Goal: Task Accomplishment & Management: Use online tool/utility

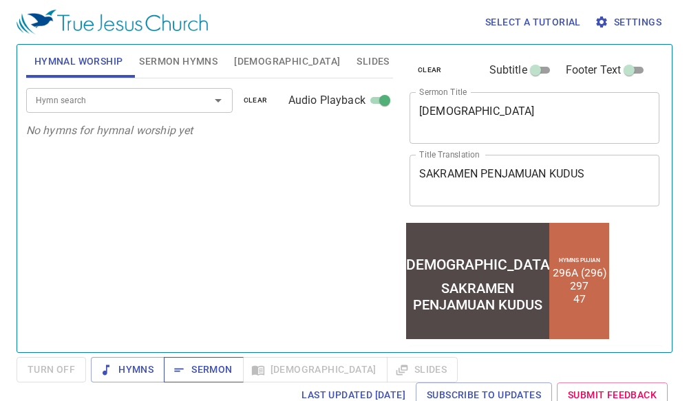
click at [214, 363] on span "Sermon" at bounding box center [203, 370] width 57 height 17
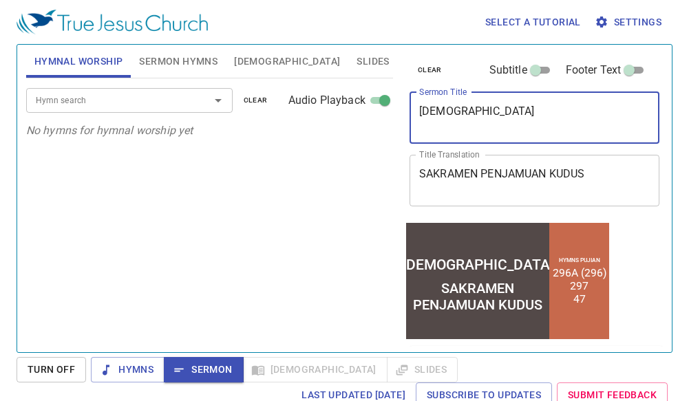
drag, startPoint x: 611, startPoint y: 116, endPoint x: 218, endPoint y: 96, distance: 393.0
click at [218, 96] on div "Hymnal Worship Sermon Hymns Bible Slides Hymn search Hymn search clear Audio Pl…" at bounding box center [345, 193] width 648 height 308
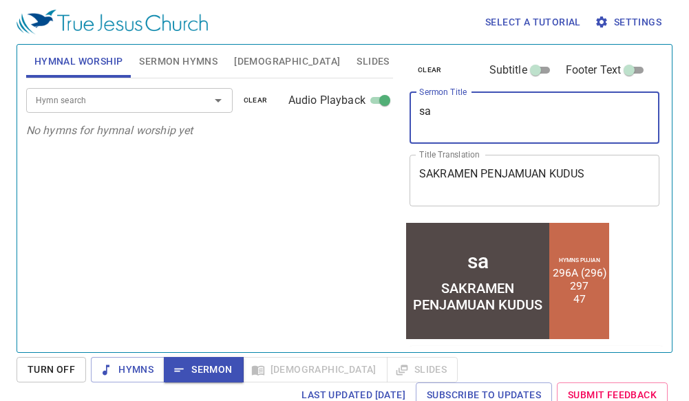
type textarea "s"
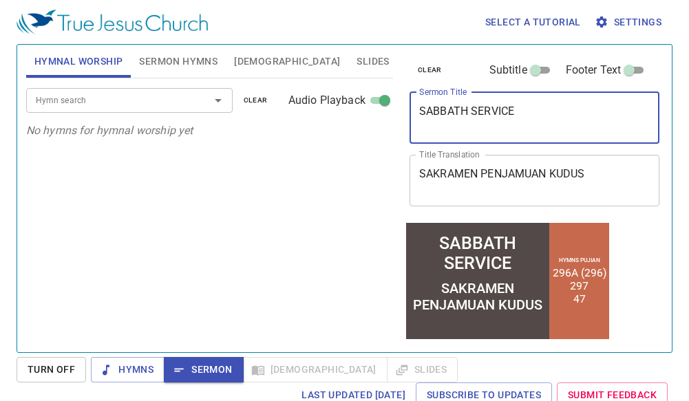
type textarea "SABBATH SERVICE"
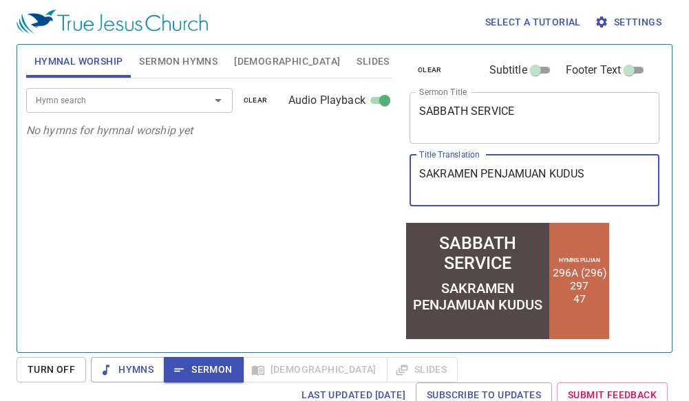
drag, startPoint x: 608, startPoint y: 176, endPoint x: 373, endPoint y: 187, distance: 235.1
click at [373, 187] on div "Hymnal Worship Sermon Hymns Bible Slides Hymn search Hymn search clear Audio Pl…" at bounding box center [345, 193] width 648 height 308
type textarea "KEBAKTIAN SABAT"
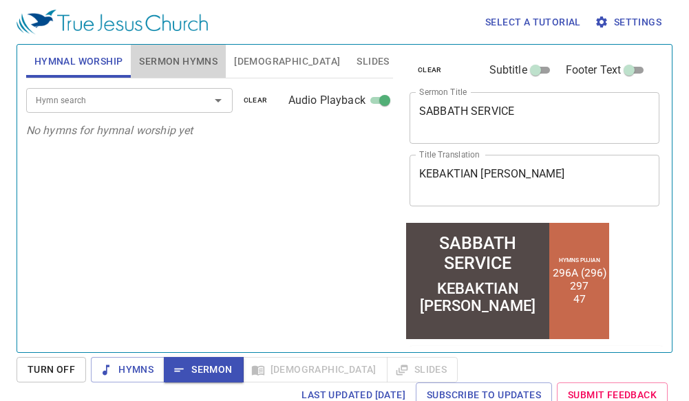
click at [211, 59] on span "Sermon Hymns" at bounding box center [178, 61] width 79 height 17
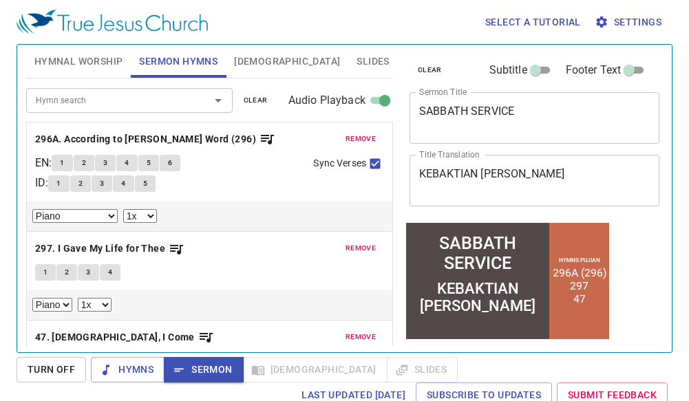
click at [355, 136] on span "remove" at bounding box center [361, 139] width 30 height 12
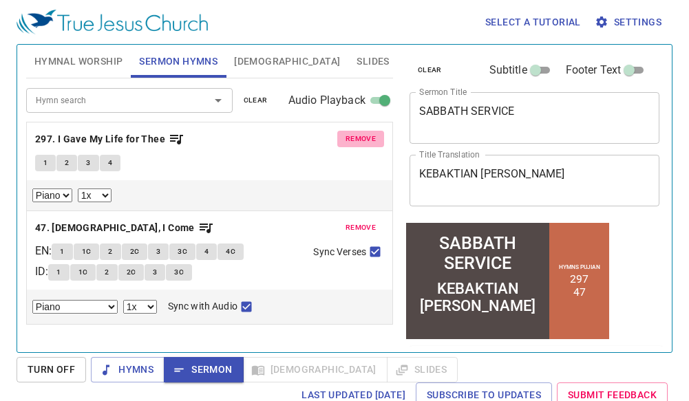
click at [355, 136] on span "remove" at bounding box center [361, 139] width 30 height 12
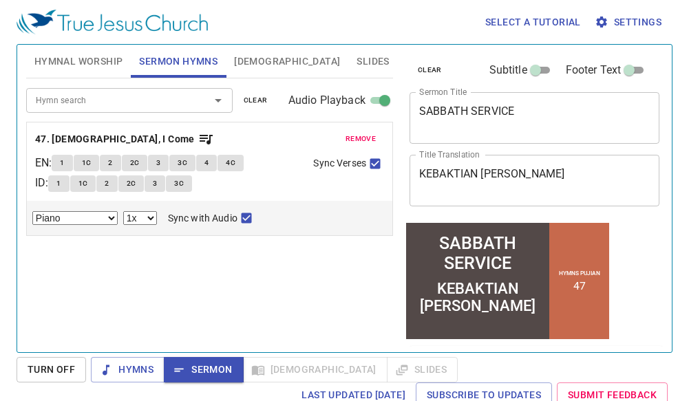
click at [324, 248] on div "Hymn search Hymn search clear Audio Playback remove 47. Jesus, I Come EN : 1 1C…" at bounding box center [209, 210] width 367 height 262
click at [521, 236] on div "SABBATH SERVICE" at bounding box center [477, 253] width 138 height 40
click at [81, 63] on span "Hymnal Worship" at bounding box center [78, 61] width 89 height 17
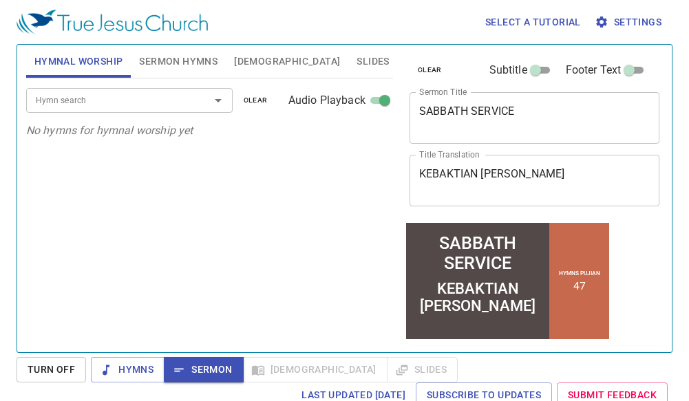
click at [147, 92] on div "Hymn search" at bounding box center [129, 100] width 207 height 24
click at [144, 369] on span "Hymns" at bounding box center [128, 370] width 52 height 17
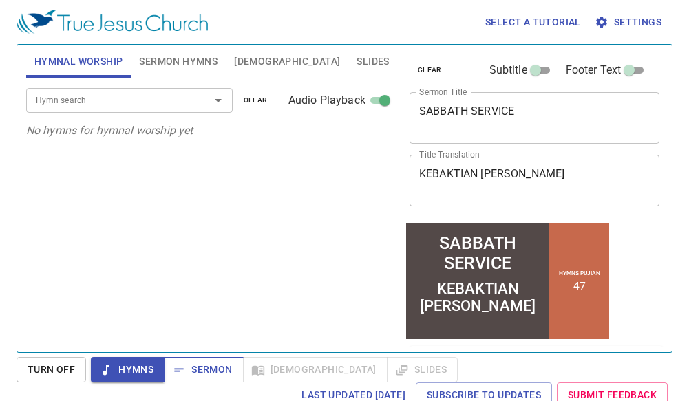
click at [216, 366] on span "Sermon" at bounding box center [203, 370] width 57 height 17
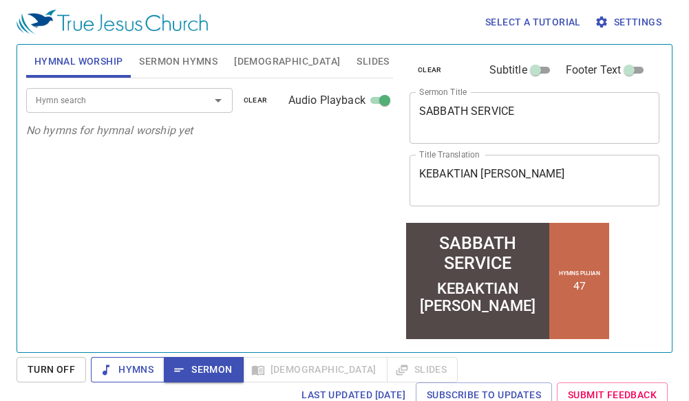
click at [131, 366] on span "Hymns" at bounding box center [128, 370] width 52 height 17
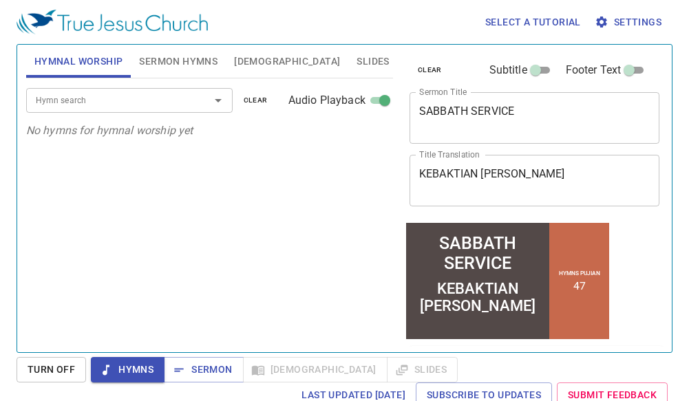
click at [169, 96] on input "Hymn search" at bounding box center [109, 100] width 158 height 16
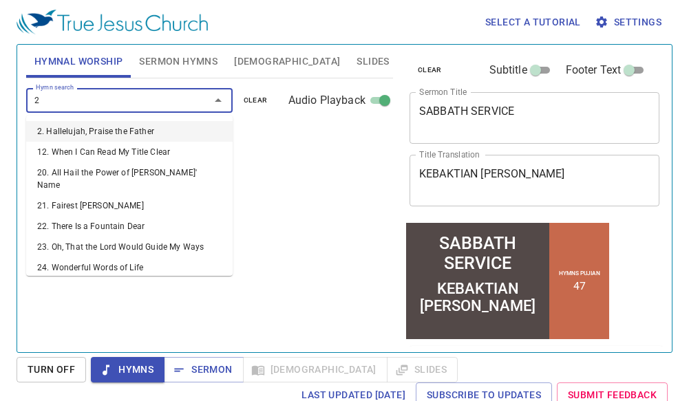
type input "25"
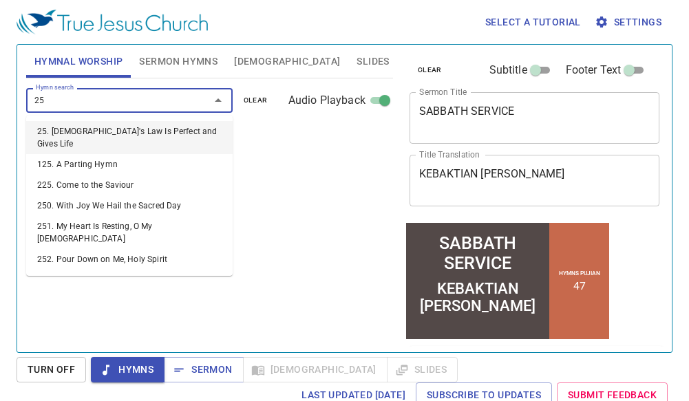
click at [148, 135] on li "25. [DEMOGRAPHIC_DATA]'s Law Is Perfect and Gives Life" at bounding box center [129, 137] width 207 height 33
select select "1"
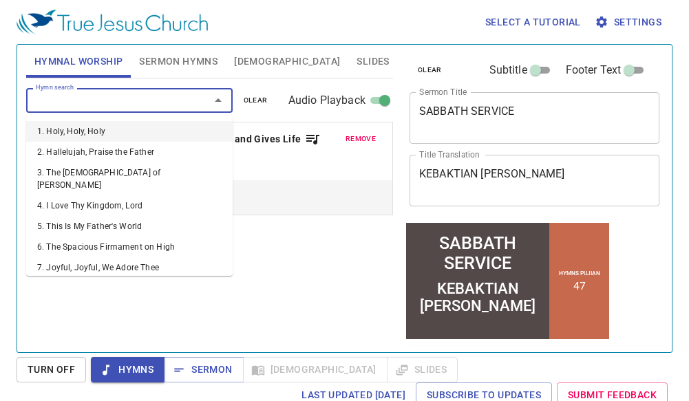
click at [97, 103] on input "Hymn search" at bounding box center [109, 100] width 158 height 16
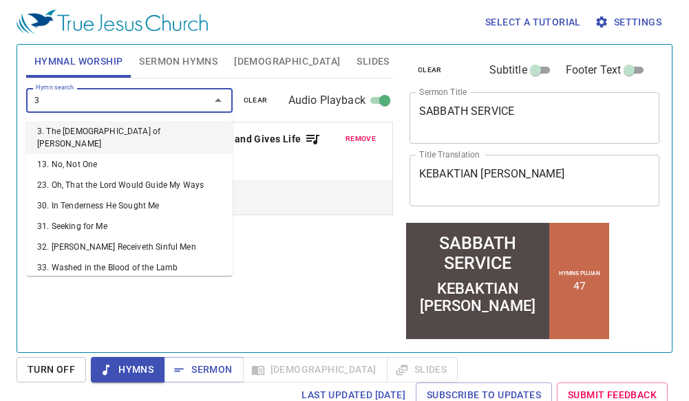
type input "30"
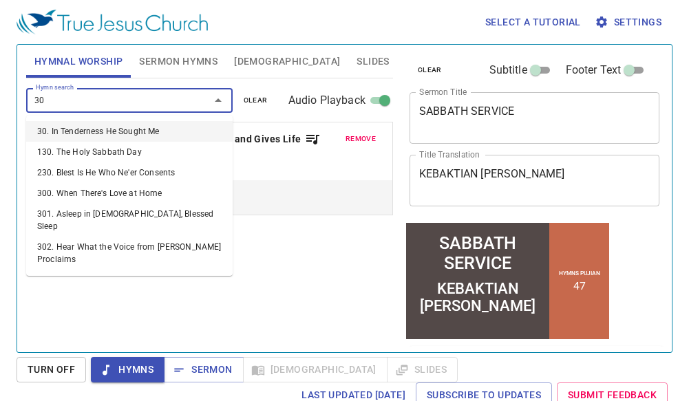
click at [94, 134] on li "30. In Tenderness He Sought Me" at bounding box center [129, 131] width 207 height 21
select select "1"
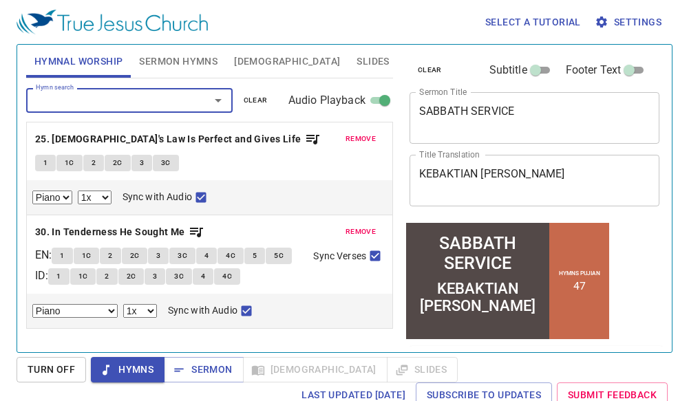
click at [119, 99] on input "Hymn search" at bounding box center [109, 100] width 158 height 16
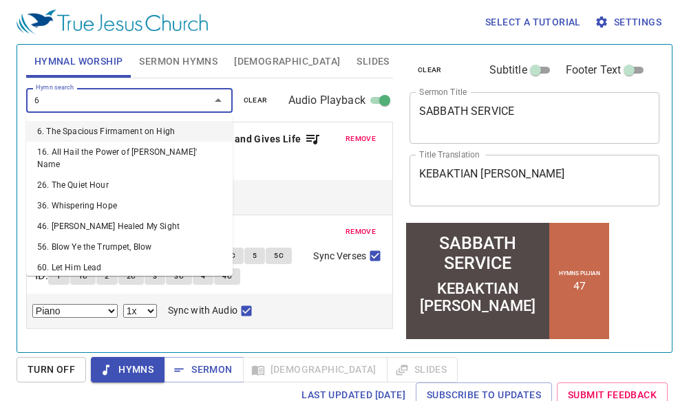
type input "62"
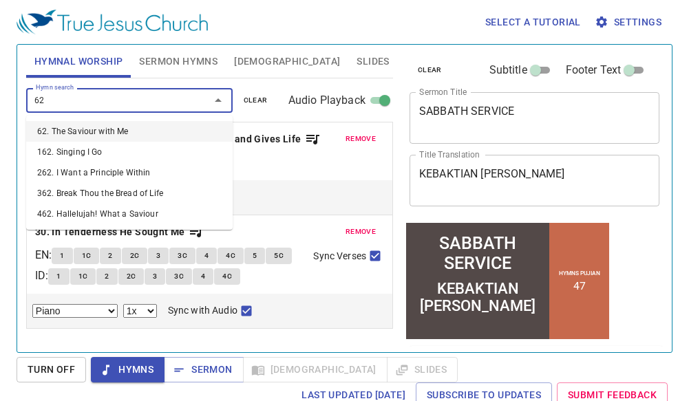
click at [136, 133] on li "62. The Saviour with Me" at bounding box center [129, 131] width 207 height 21
select select "1"
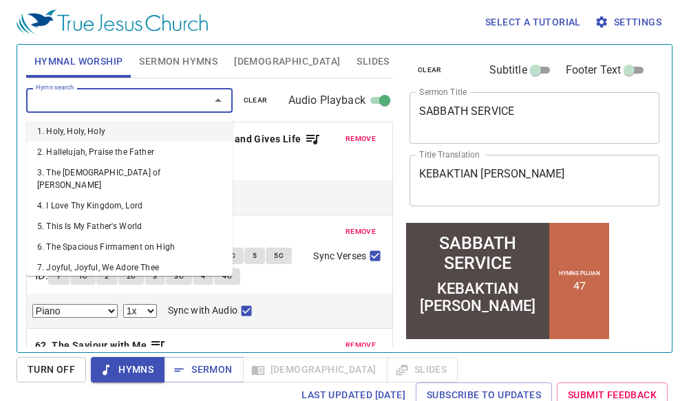
click at [114, 104] on input "Hymn search" at bounding box center [109, 100] width 158 height 16
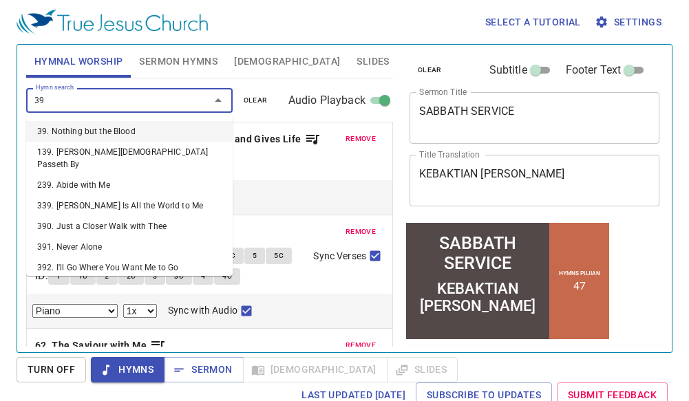
type input "391"
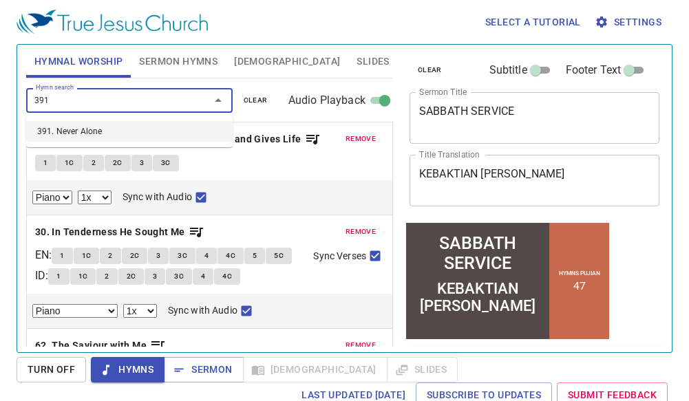
click at [77, 134] on li "391. Never Alone" at bounding box center [129, 131] width 207 height 21
select select "1"
click at [98, 94] on input "Hymn search" at bounding box center [109, 100] width 158 height 16
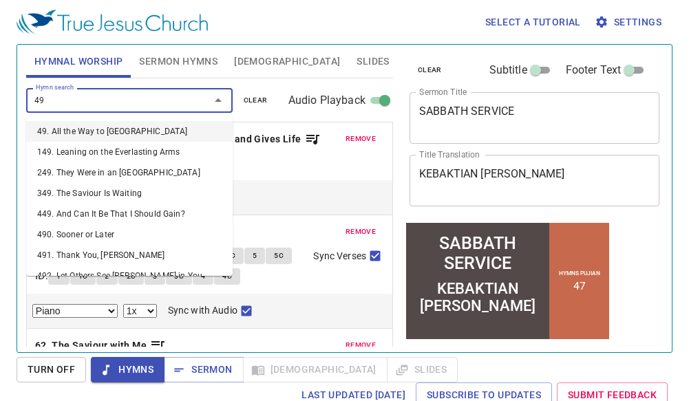
type input "491"
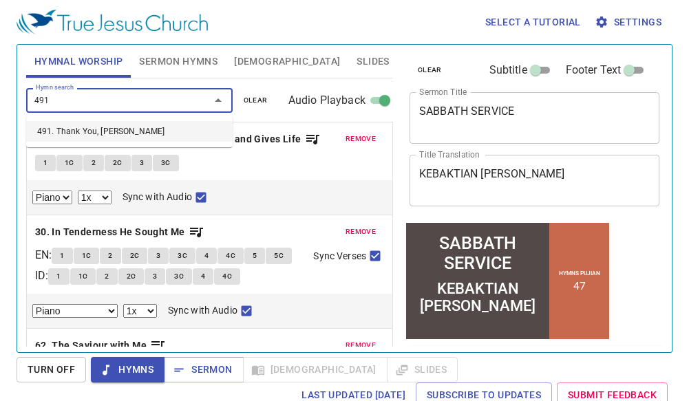
click at [96, 129] on li "491. Thank You, Lord" at bounding box center [129, 131] width 207 height 21
select select "1"
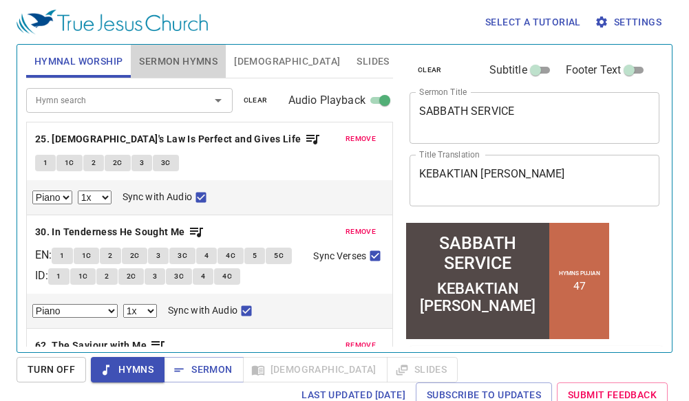
click at [183, 54] on span "Sermon Hymns" at bounding box center [178, 61] width 79 height 17
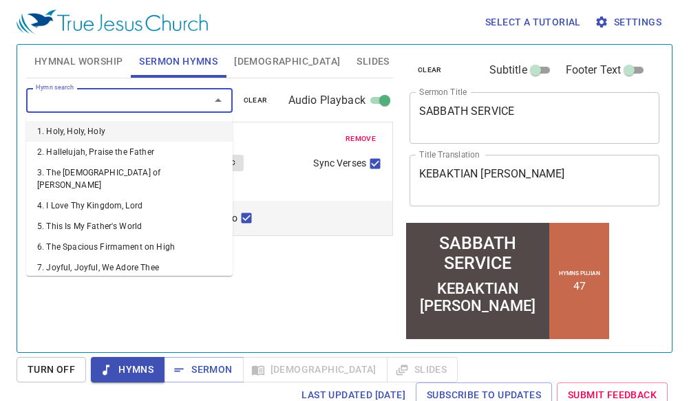
click at [78, 107] on input "Hymn search" at bounding box center [109, 100] width 158 height 16
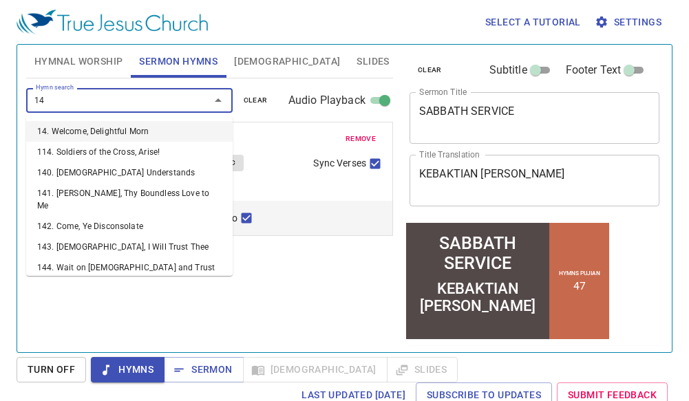
type input "143"
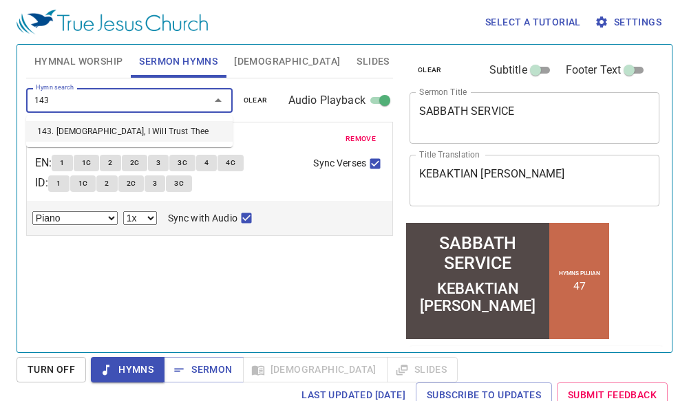
click at [103, 132] on li "143. Jesus, I Will Trust Thee" at bounding box center [129, 131] width 207 height 21
select select "1"
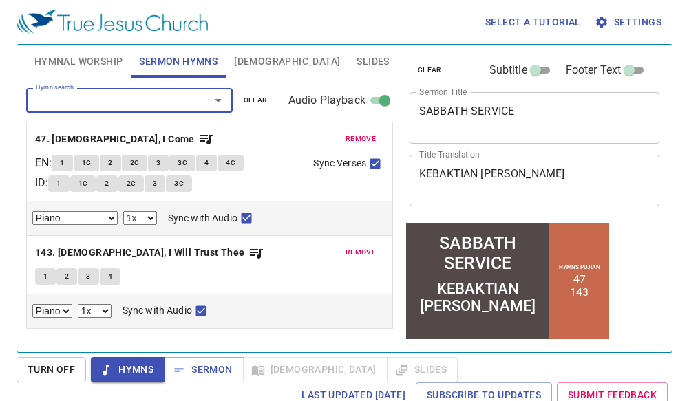
click at [360, 134] on span "remove" at bounding box center [361, 139] width 30 height 12
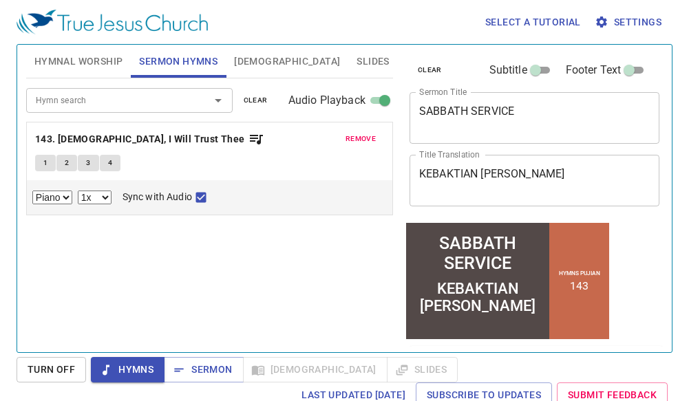
click at [92, 98] on input "Hymn search" at bounding box center [109, 100] width 158 height 16
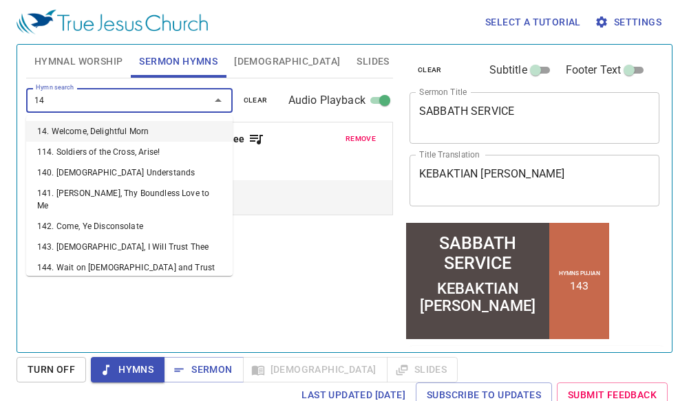
type input "144"
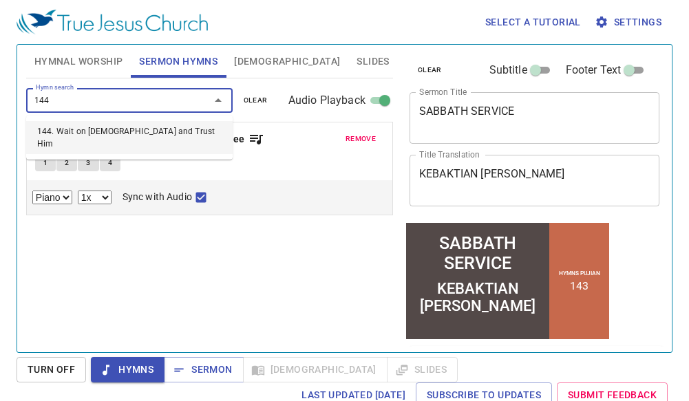
click at [90, 132] on li "144. Wait on God and Trust Him" at bounding box center [129, 137] width 207 height 33
select select "1"
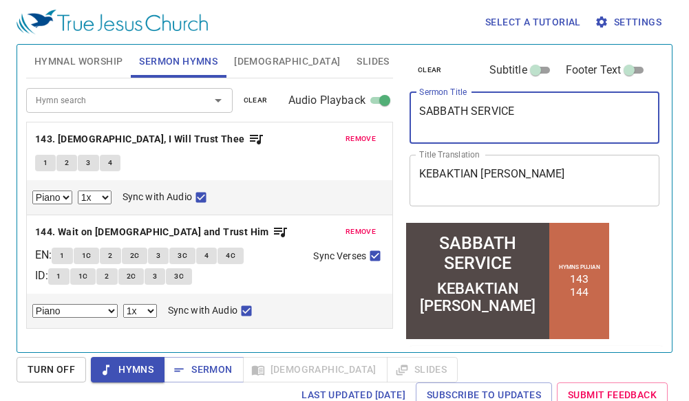
drag, startPoint x: 542, startPoint y: 112, endPoint x: 274, endPoint y: 127, distance: 268.4
click at [274, 127] on div "Hymnal Worship Sermon Hymns Bible Slides Hymn search Hymn search clear Audio Pl…" at bounding box center [345, 193] width 648 height 308
type textarea "EAGLES AN"
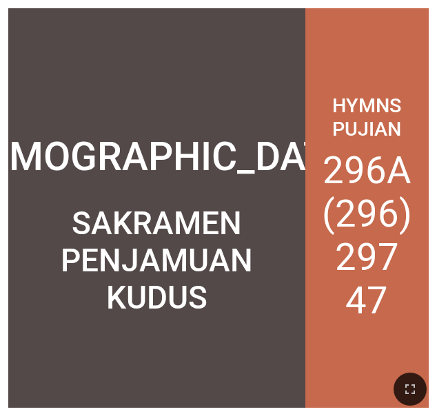
click at [227, 134] on div "[DEMOGRAPHIC_DATA]" at bounding box center [156, 157] width 410 height 46
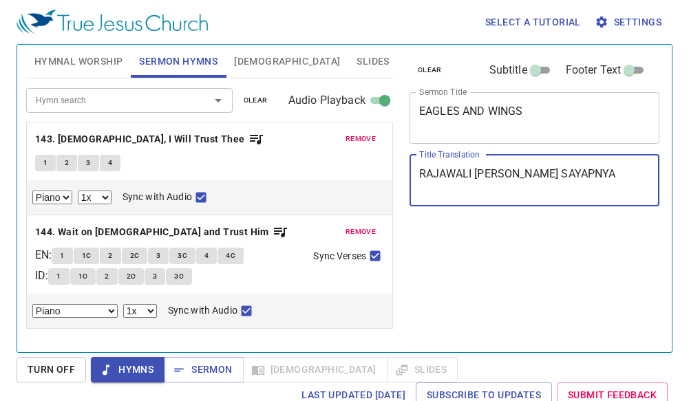
select select "1"
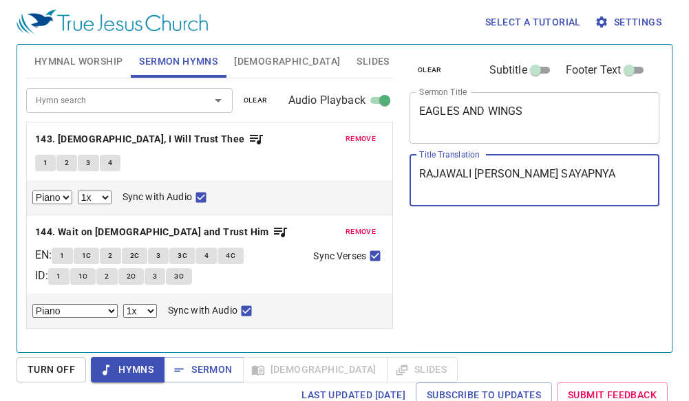
select select "1"
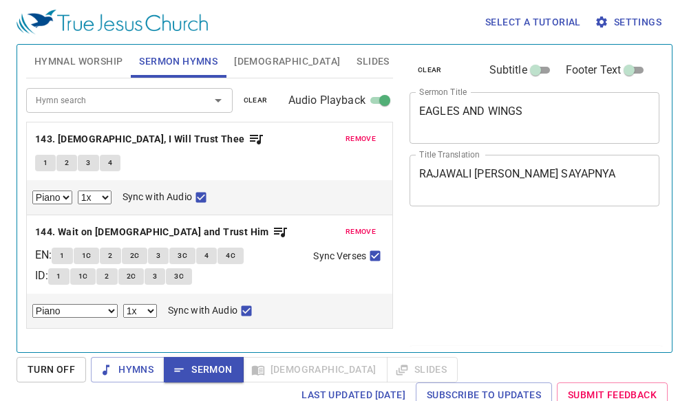
select select "1"
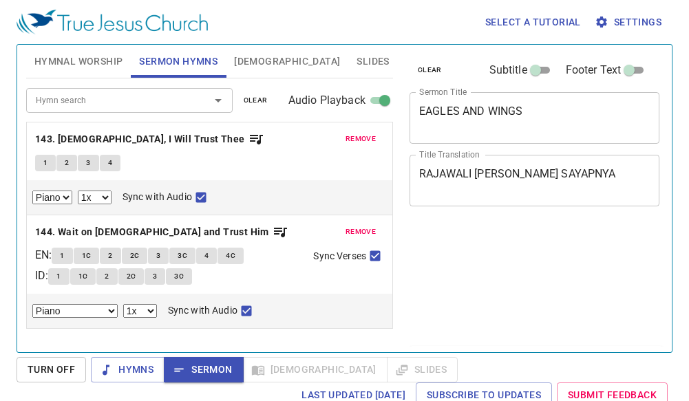
select select "1"
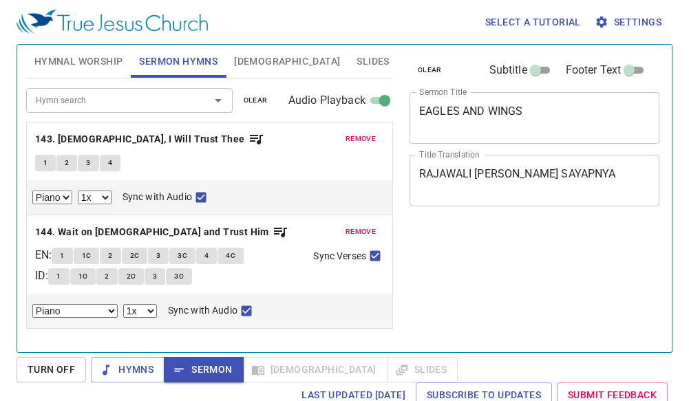
select select "1"
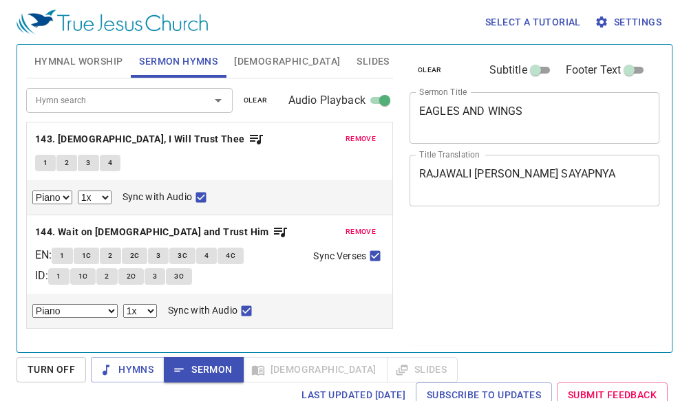
select select "1"
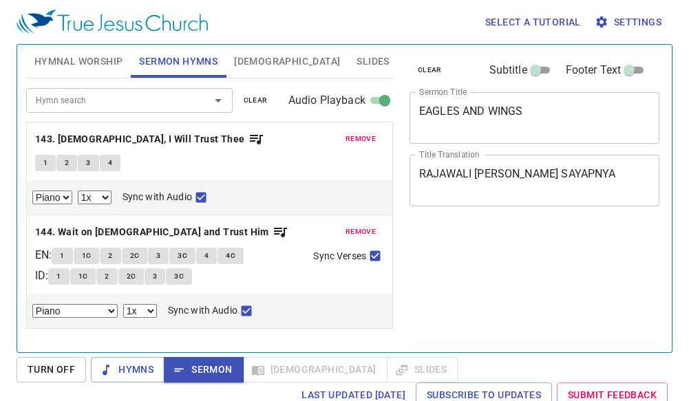
select select "1"
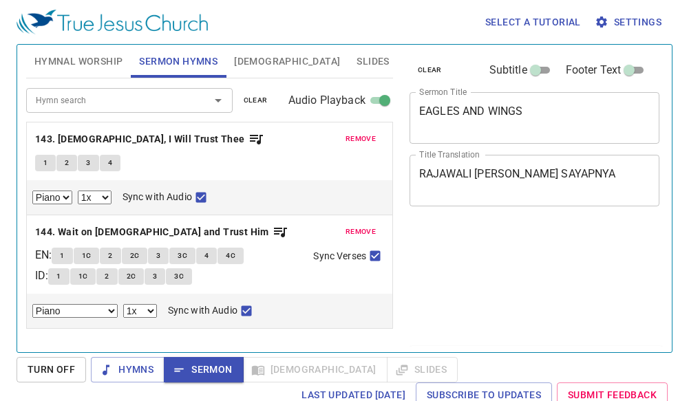
select select "1"
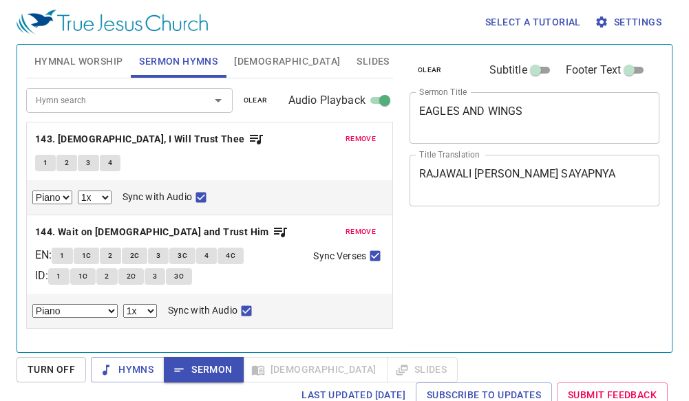
select select "1"
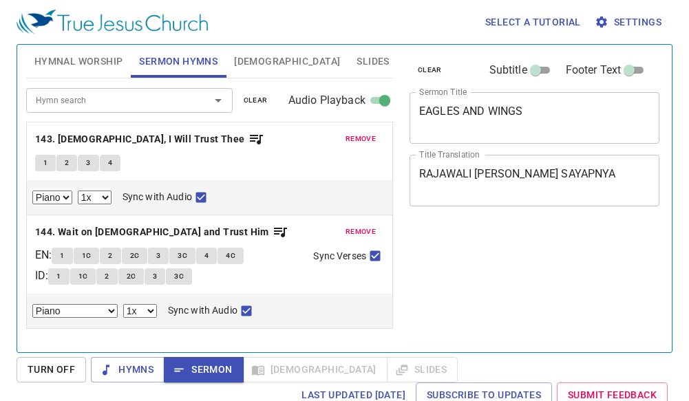
select select "1"
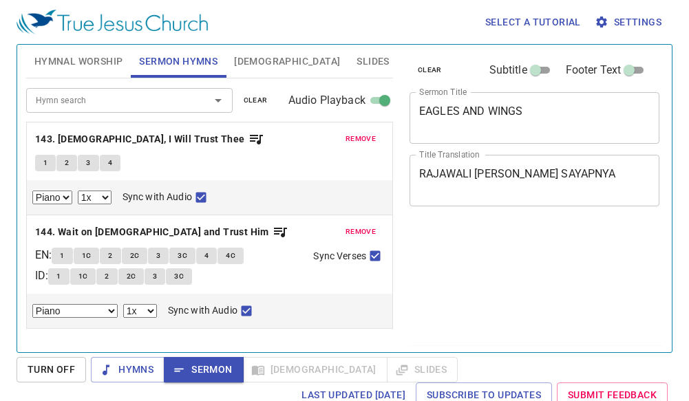
select select "1"
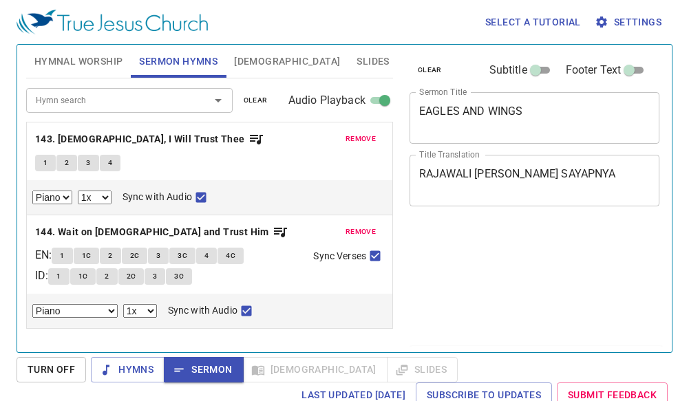
select select "1"
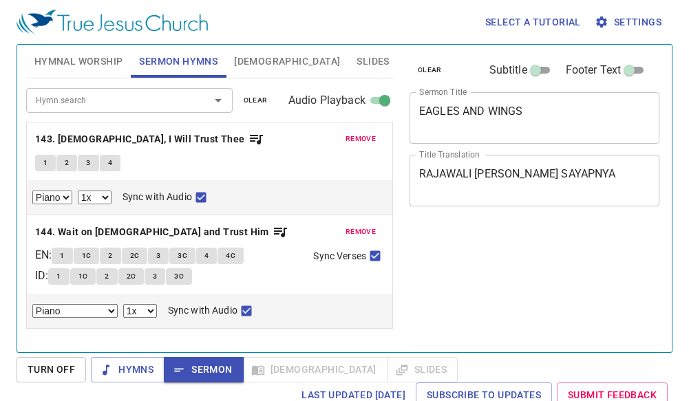
select select "1"
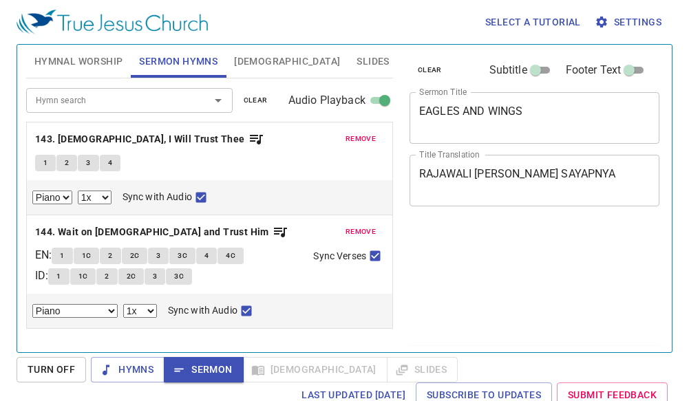
select select "1"
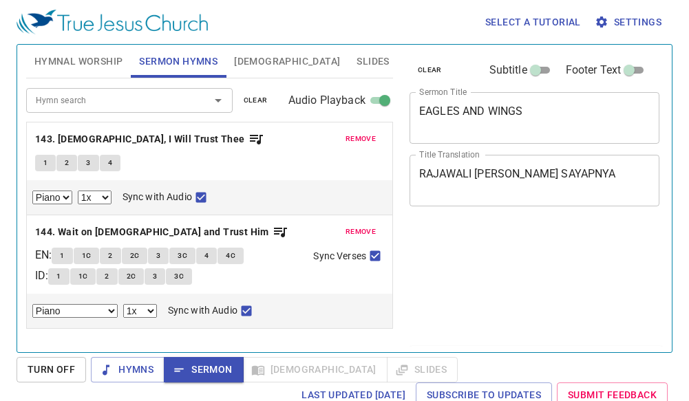
select select "1"
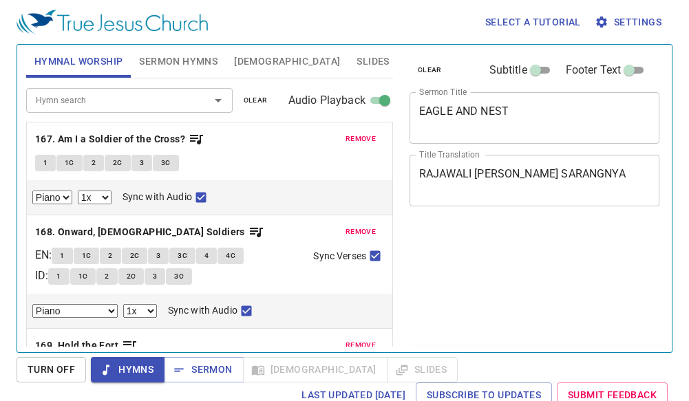
select select "1"
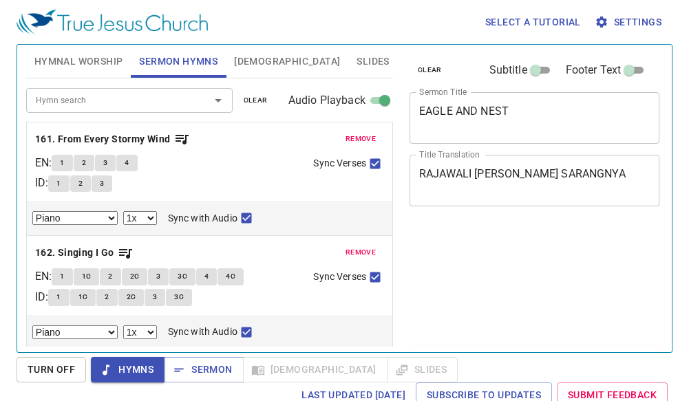
select select "1"
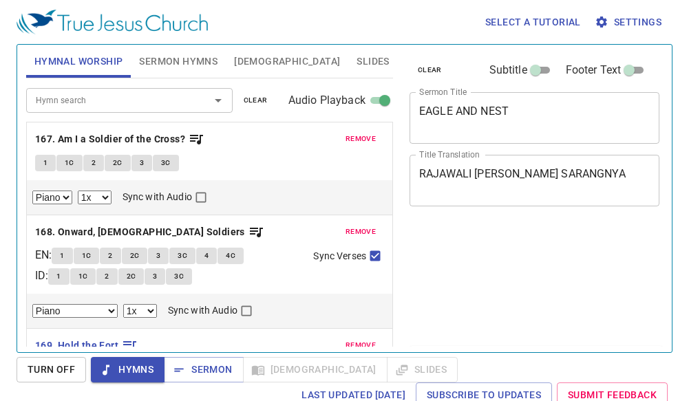
select select "1"
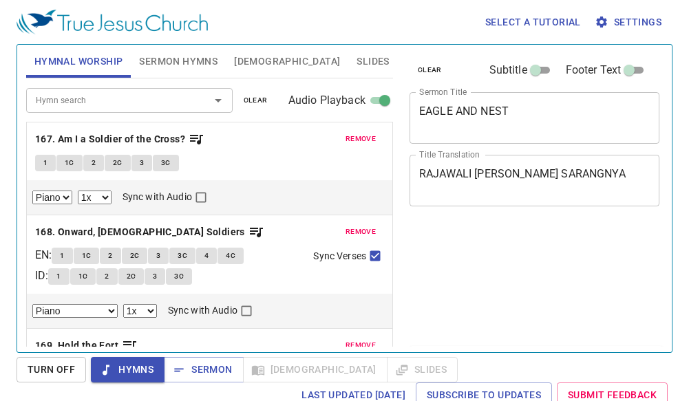
select select "1"
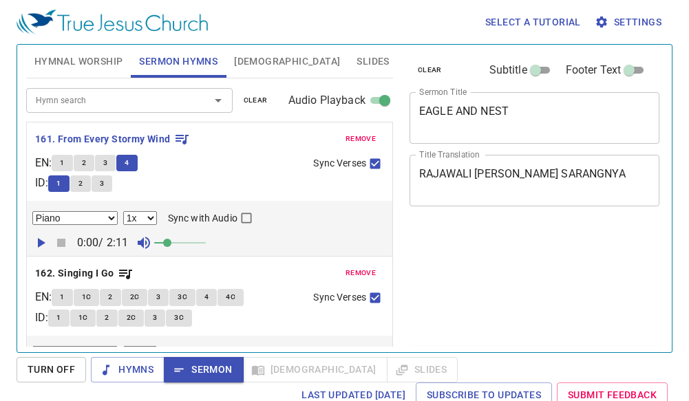
select select "1"
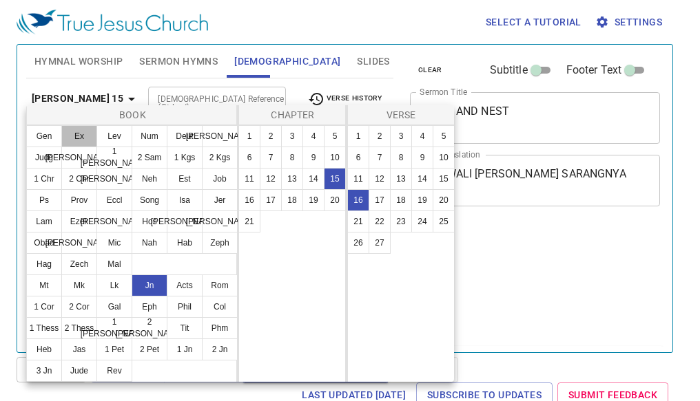
select select "16"
click at [83, 132] on button "Ex" at bounding box center [79, 136] width 36 height 22
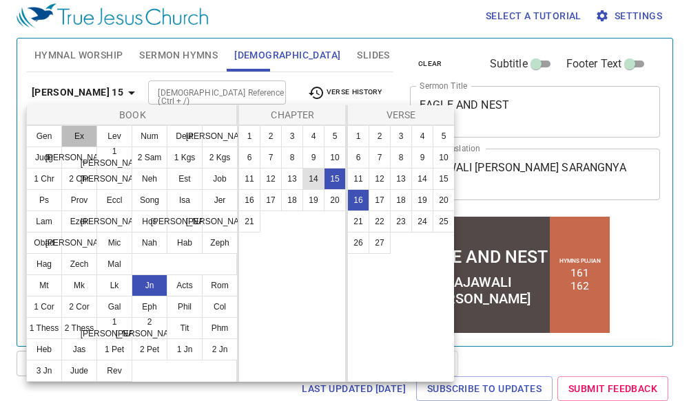
click at [313, 200] on button "19" at bounding box center [313, 200] width 22 height 22
click at [317, 200] on button "19" at bounding box center [313, 200] width 22 height 22
click at [315, 200] on button "19" at bounding box center [313, 200] width 22 height 22
click at [282, 148] on button "8" at bounding box center [292, 158] width 22 height 22
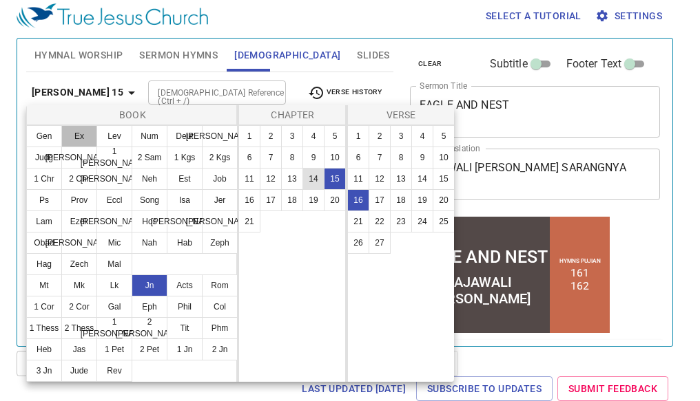
click at [315, 200] on button "19" at bounding box center [313, 200] width 22 height 22
click at [82, 136] on button "Ex" at bounding box center [79, 136] width 36 height 22
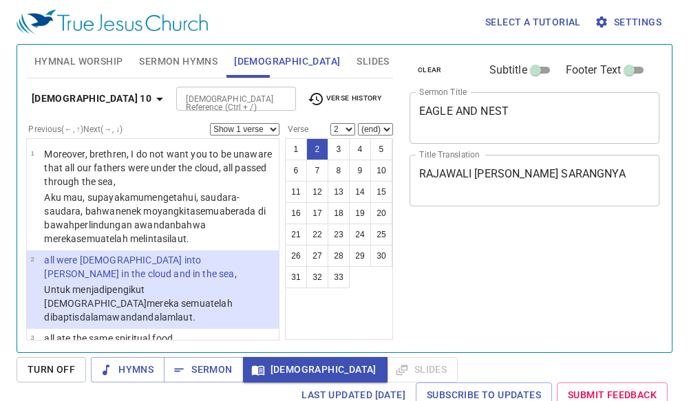
select select "2"
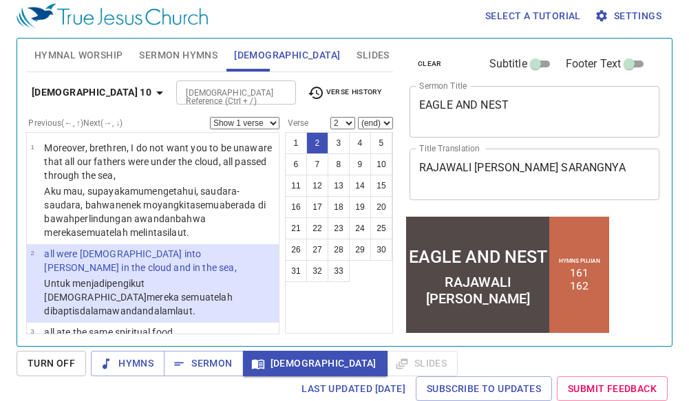
click at [54, 93] on b "1 Corinthians 10" at bounding box center [92, 92] width 120 height 17
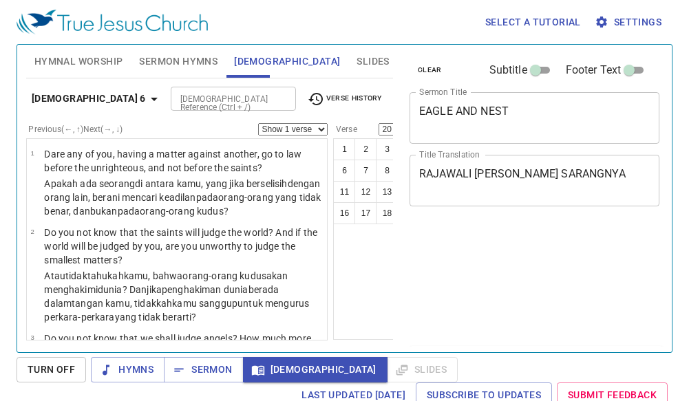
select select "20"
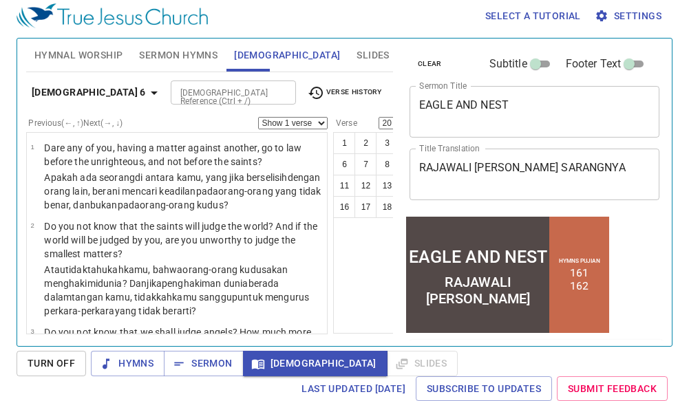
scroll to position [1891, 0]
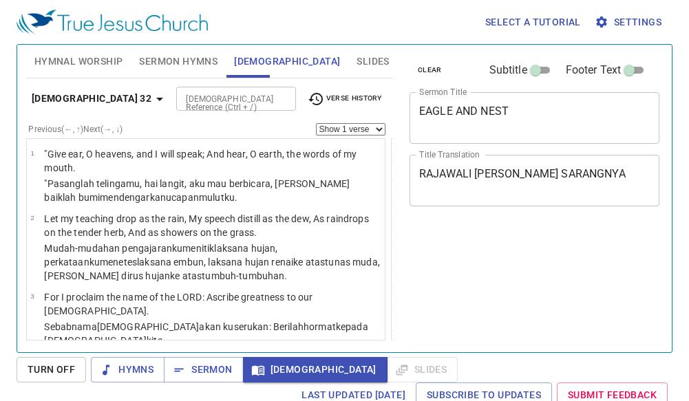
select select "10"
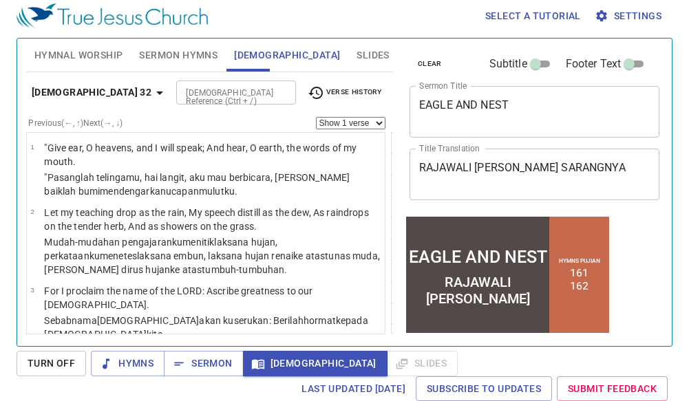
scroll to position [837, 0]
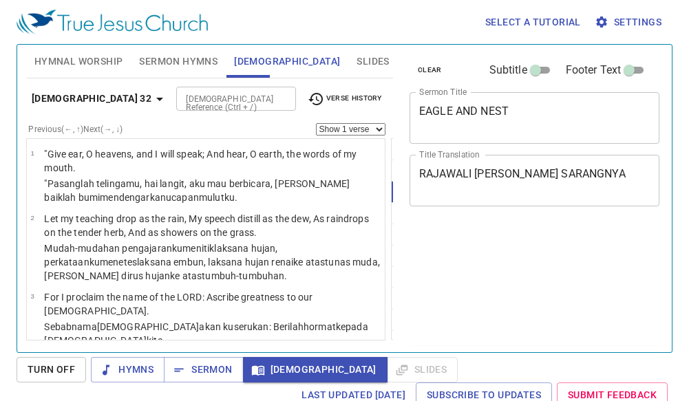
select select "11"
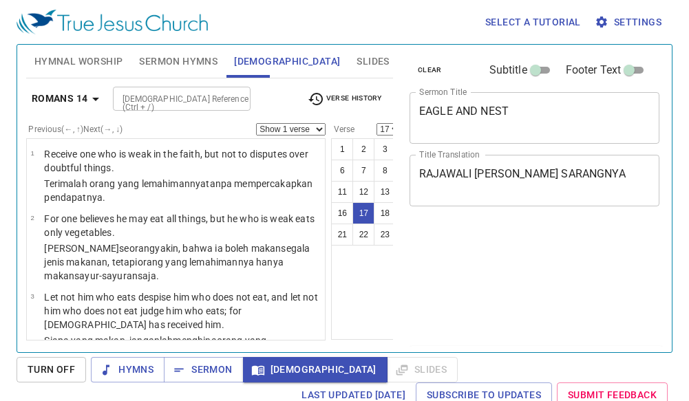
select select "17"
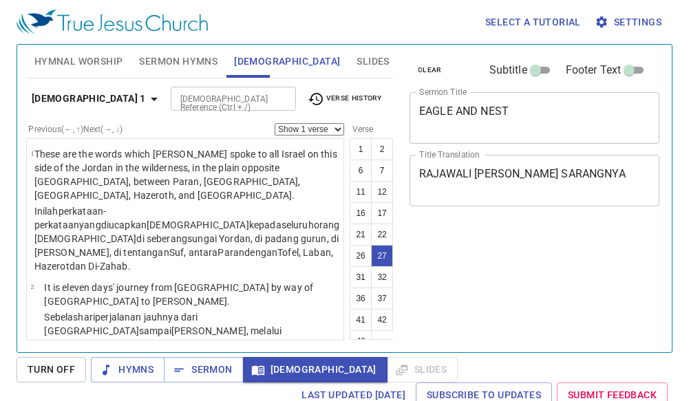
select select "27"
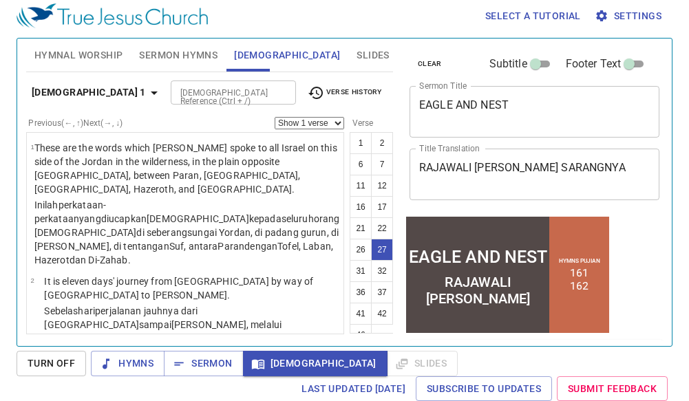
scroll to position [2910, 0]
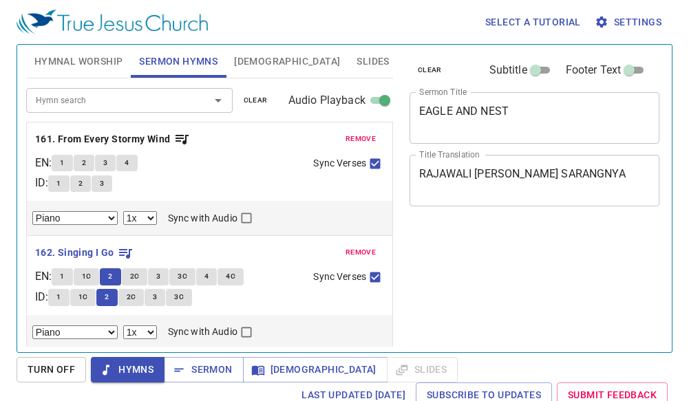
select select "1"
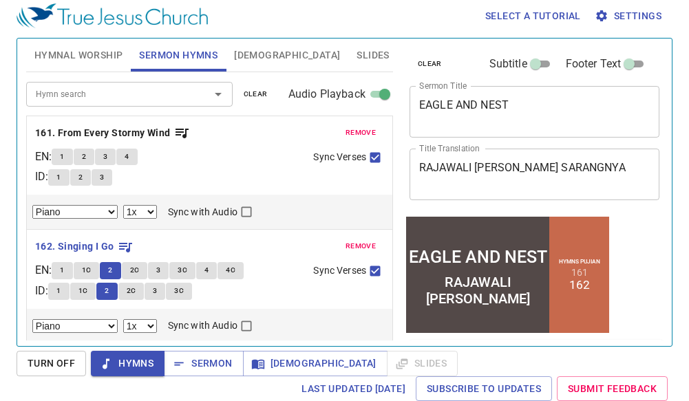
click at [139, 272] on span "2C" at bounding box center [135, 270] width 10 height 12
click at [140, 275] on span "2C" at bounding box center [135, 270] width 10 height 12
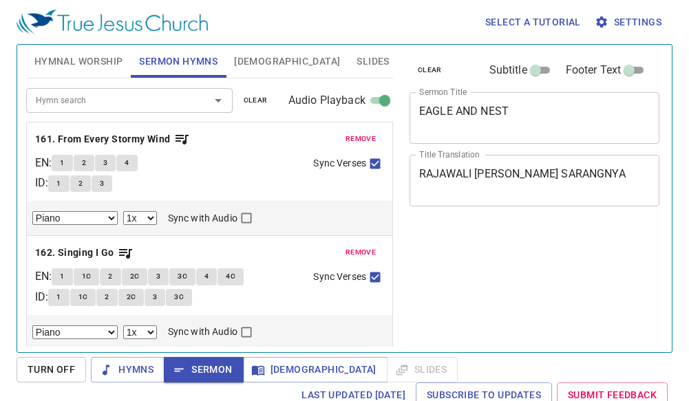
select select "1"
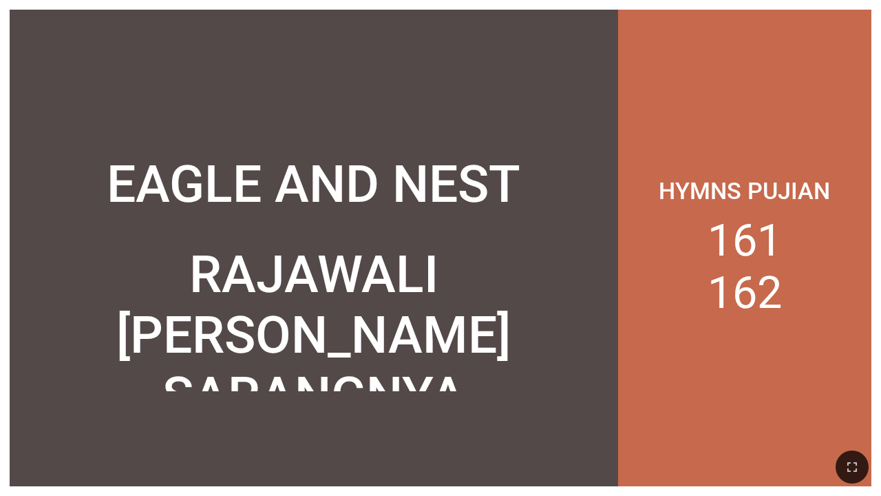
click at [656, 43] on div "Hymns Pujian 161 162" at bounding box center [744, 248] width 253 height 477
